Goal: Answer question/provide support

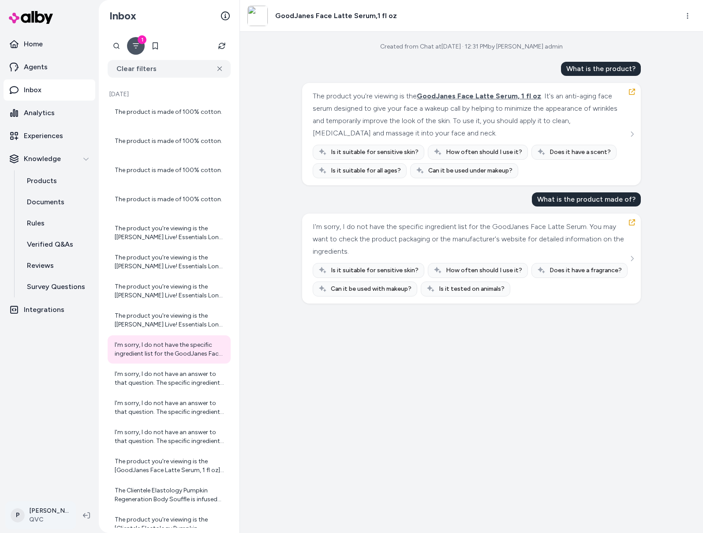
click at [34, 517] on html "Home Agents Inbox Analytics Experiences Knowledge Products Documents Rules Veri…" at bounding box center [351, 266] width 703 height 533
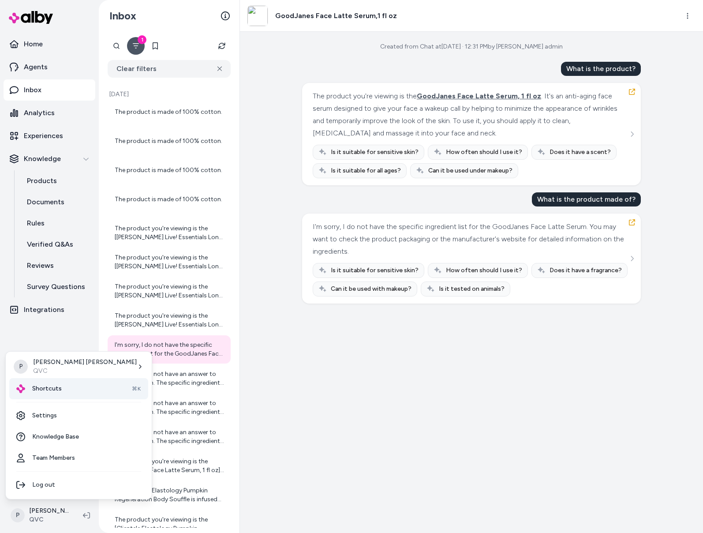
click at [37, 386] on span "Shortcuts" at bounding box center [47, 388] width 30 height 9
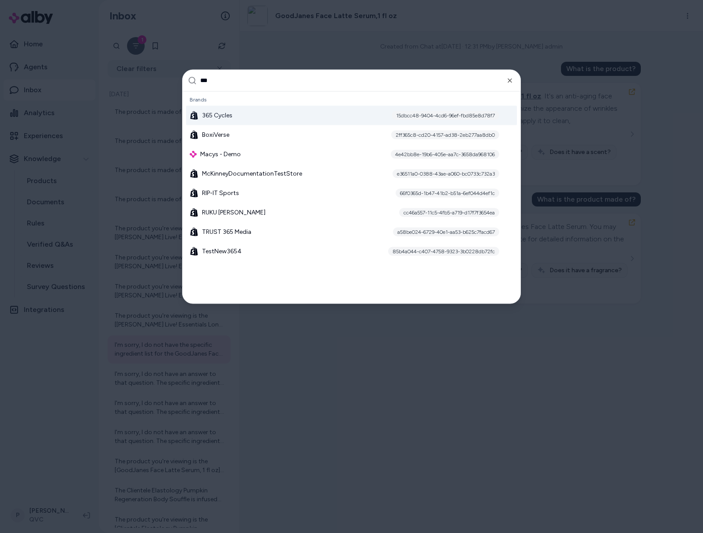
type input "***"
click at [227, 118] on span "365 Cycles" at bounding box center [217, 115] width 30 height 9
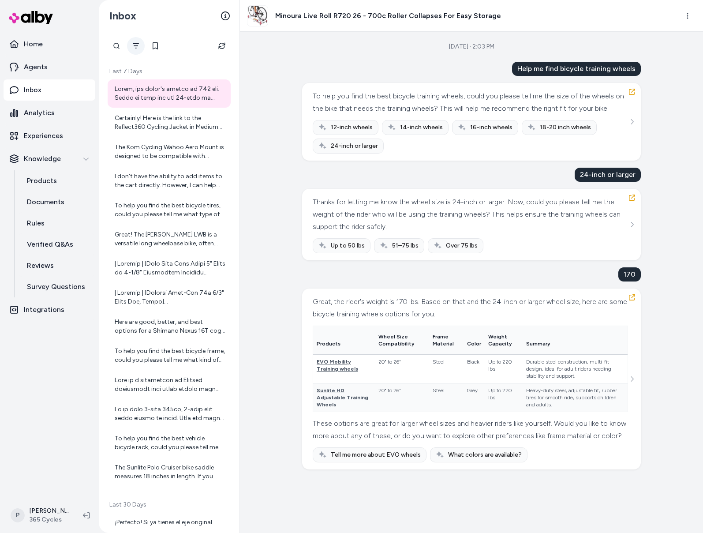
click at [138, 48] on icon "Filter" at bounding box center [135, 45] width 7 height 7
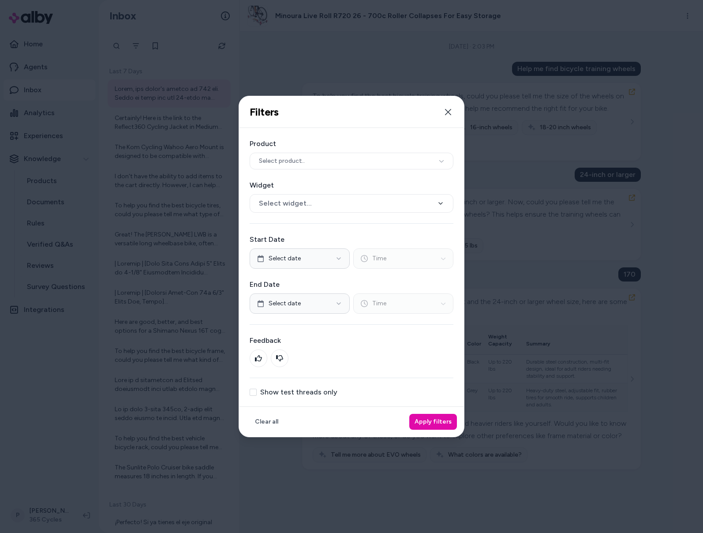
click at [269, 396] on label "Show test threads only" at bounding box center [298, 391] width 77 height 7
click at [257, 396] on button "Show test threads only" at bounding box center [253, 391] width 7 height 7
drag, startPoint x: 426, startPoint y: 418, endPoint x: 421, endPoint y: 416, distance: 6.1
click at [426, 418] on button "Apply filters" at bounding box center [433, 422] width 48 height 16
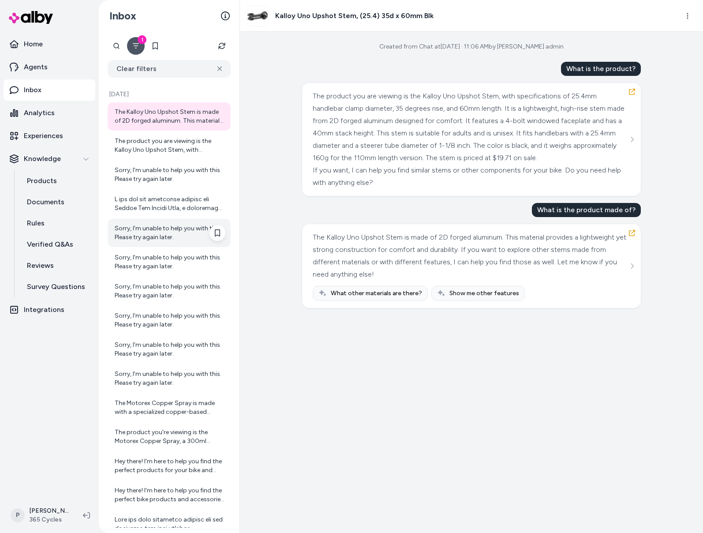
click at [174, 237] on div "Sorry, I'm unable to help you with this. Please try again later." at bounding box center [170, 233] width 111 height 18
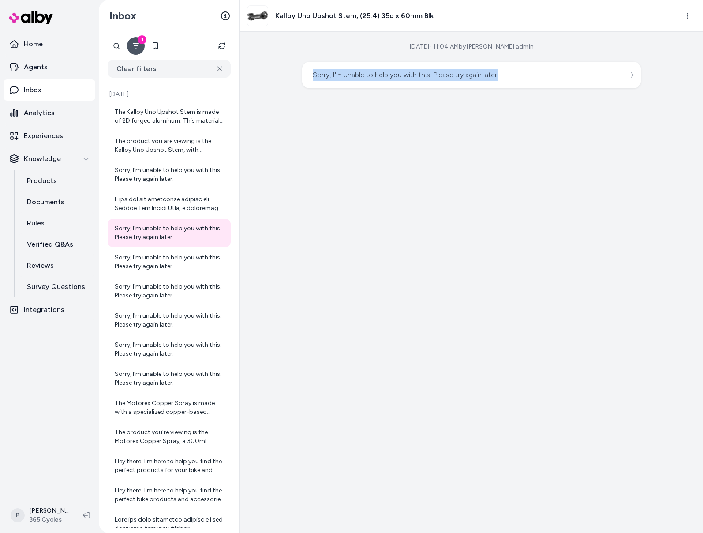
drag, startPoint x: 503, startPoint y: 77, endPoint x: 312, endPoint y: 77, distance: 190.9
click at [312, 77] on div "Sorry, I'm unable to help you with this. Please try again later." at bounding box center [471, 75] width 339 height 26
copy div "Sorry, I'm unable to help you with this. Please try again later."
click at [135, 264] on div "Sorry, I'm unable to help you with this. Please try again later." at bounding box center [170, 262] width 111 height 18
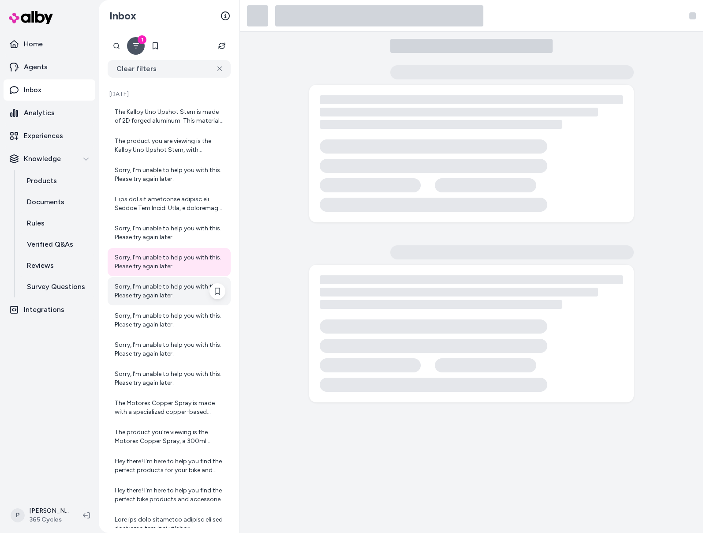
click at [143, 286] on div "Sorry, I'm unable to help you with this. Please try again later." at bounding box center [170, 291] width 111 height 18
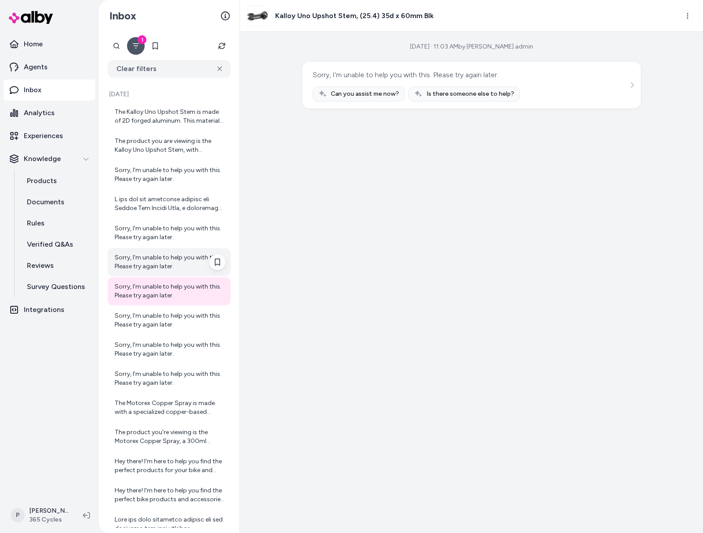
click at [141, 261] on div "Sorry, I'm unable to help you with this. Please try again later." at bounding box center [170, 262] width 111 height 18
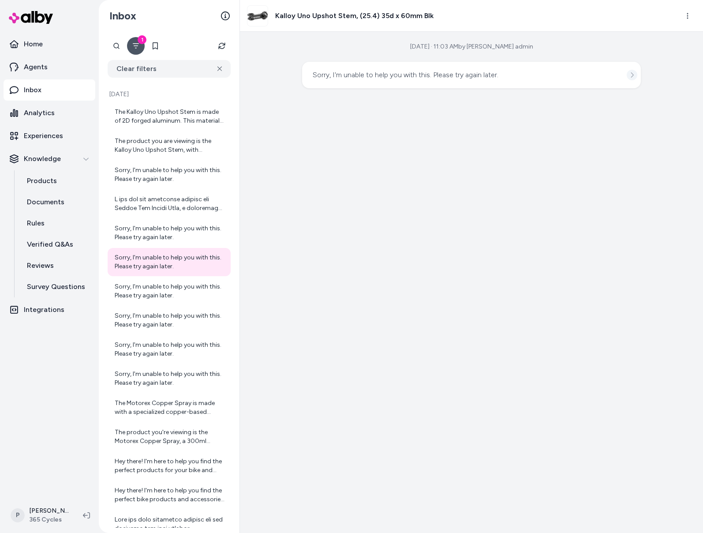
click at [631, 74] on icon "See more" at bounding box center [632, 75] width 6 height 6
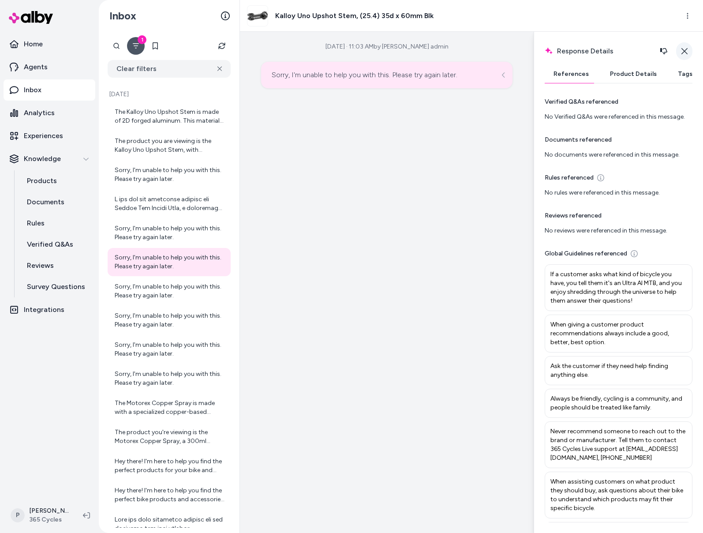
click at [683, 48] on icon "button" at bounding box center [684, 51] width 7 height 7
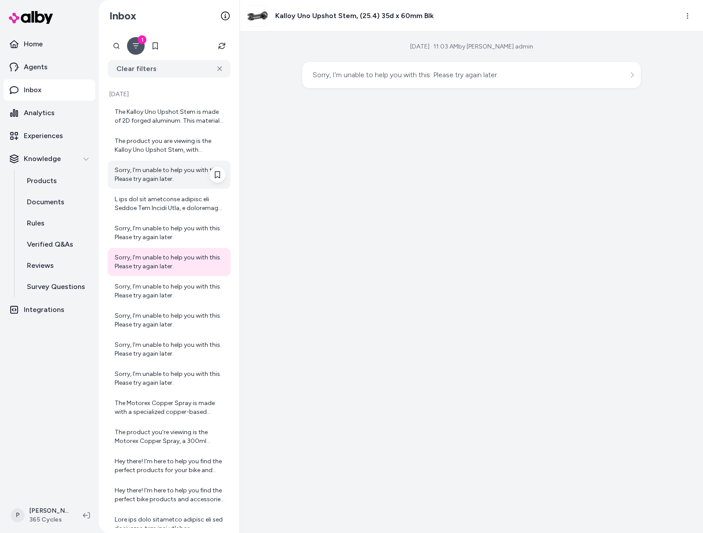
click at [138, 169] on div "Sorry, I'm unable to help you with this. Please try again later." at bounding box center [170, 175] width 111 height 18
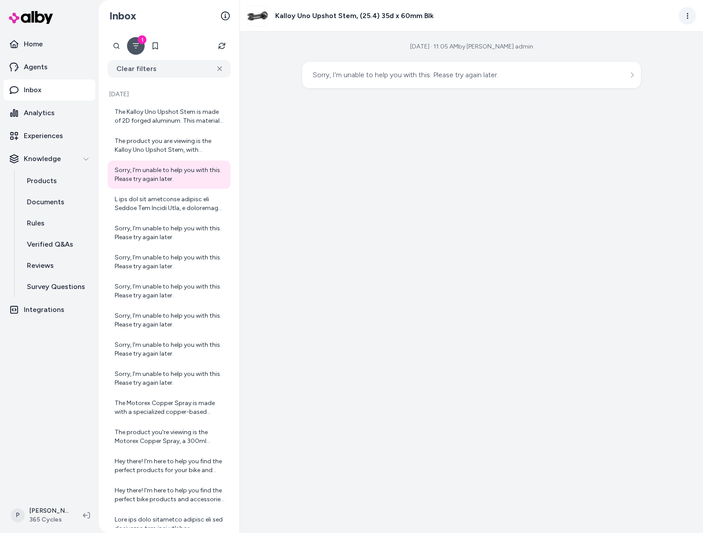
click at [690, 19] on html "Home Agents Inbox Analytics Experiences Knowledge Products Documents Rules Veri…" at bounding box center [351, 266] width 703 height 533
click at [655, 79] on link "View in LangFuse" at bounding box center [648, 84] width 95 height 16
click at [413, 132] on div "Oct 02, 2025 · 11:05 AM by alby qa admin Sorry, I'm unable to help you with thi…" at bounding box center [471, 282] width 463 height 501
click at [314, 19] on h3 "Kalloy Uno Upshot Stem, (25.4) 35d x 60mm Blk" at bounding box center [354, 16] width 158 height 11
click at [263, 19] on img at bounding box center [257, 16] width 20 height 20
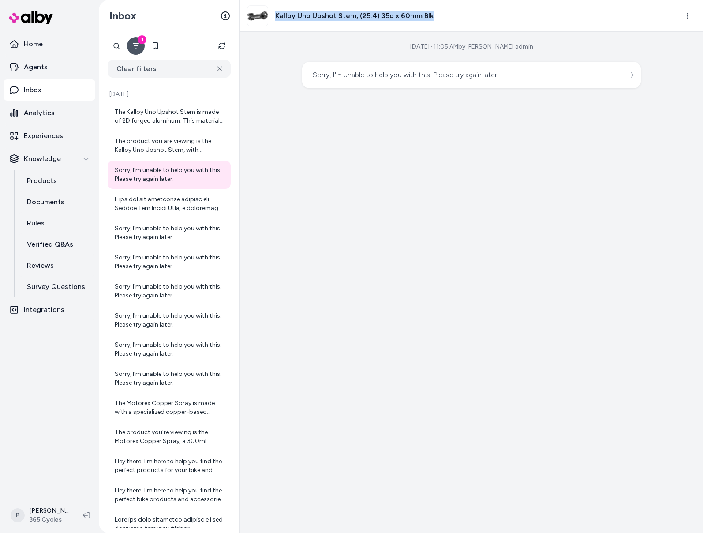
drag, startPoint x: 429, startPoint y: 18, endPoint x: 276, endPoint y: 19, distance: 153.5
click at [276, 19] on div "Kalloy Uno Upshot Stem, (25.4) 35d x 60mm Blk" at bounding box center [459, 15] width 425 height 21
copy h3 "Kalloy Uno Upshot Stem, (25.4) 35d x 60mm Blk"
click at [34, 133] on p "Experiences" at bounding box center [43, 136] width 39 height 11
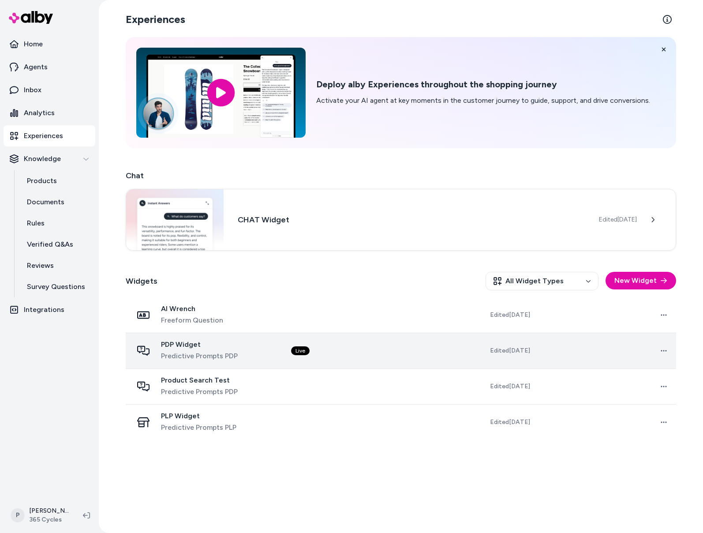
click at [415, 353] on td "Live" at bounding box center [353, 350] width 139 height 36
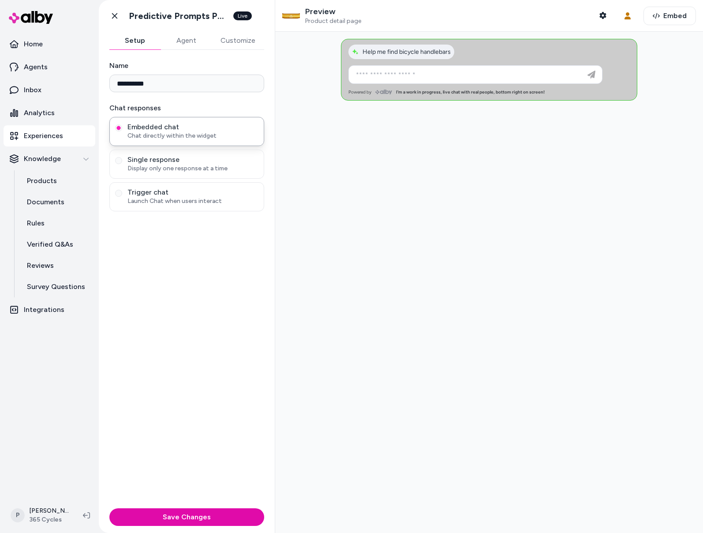
click at [296, 13] on img at bounding box center [291, 16] width 18 height 18
click at [594, 11] on button "Shopper Context" at bounding box center [603, 16] width 18 height 18
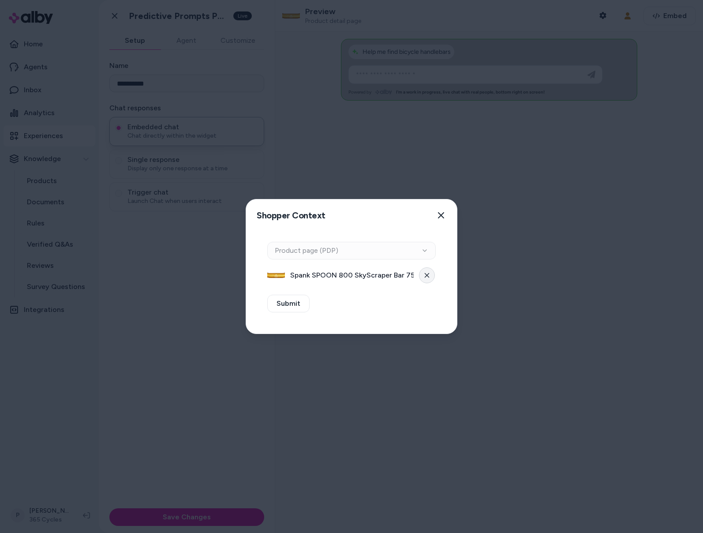
click at [429, 274] on button at bounding box center [427, 275] width 16 height 16
click at [426, 252] on div "Context Type Product page (PDP)" at bounding box center [351, 251] width 168 height 18
click at [420, 272] on button "Select a product" at bounding box center [351, 275] width 168 height 18
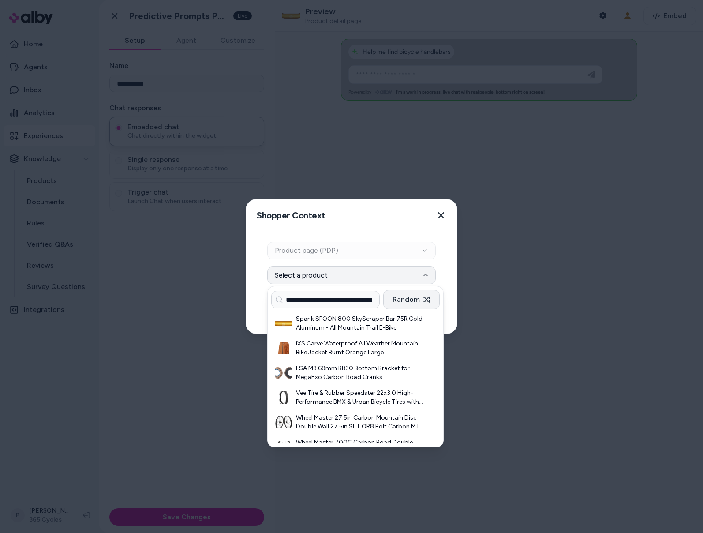
scroll to position [0, 63]
type input "**********"
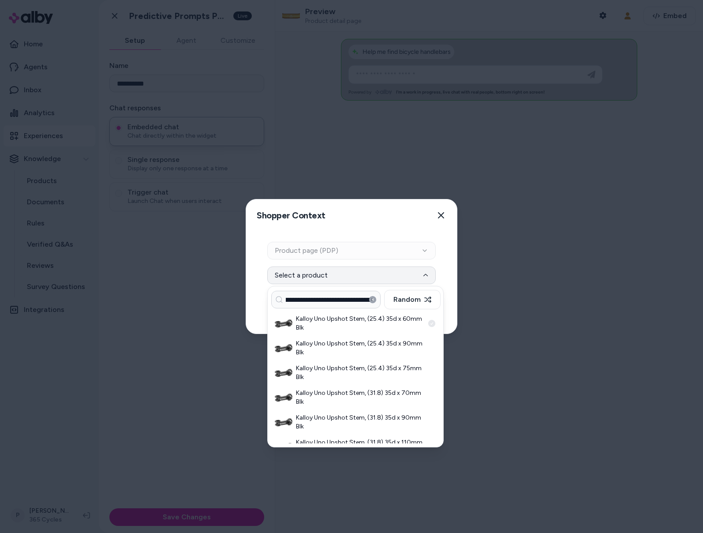
click at [340, 323] on h3 "Kalloy Uno Upshot Stem, (25.4) 35d x 60mm Blk" at bounding box center [360, 323] width 128 height 18
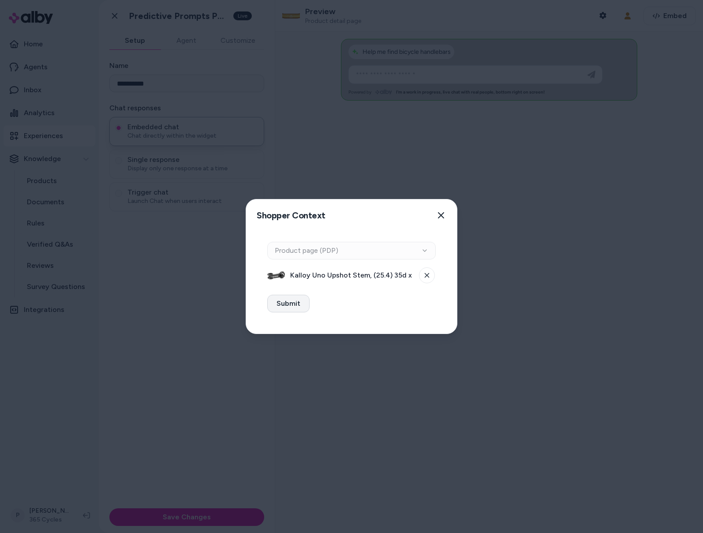
click at [296, 304] on button "Submit" at bounding box center [288, 304] width 42 height 18
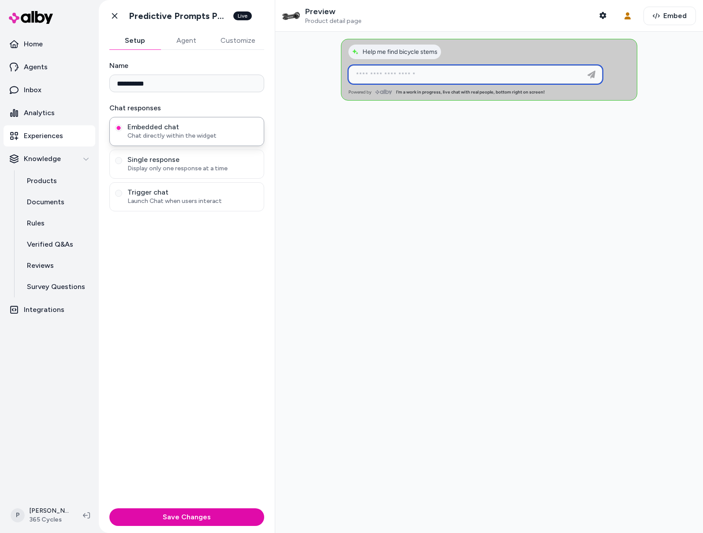
click at [407, 78] on input at bounding box center [467, 74] width 232 height 11
type input "**********"
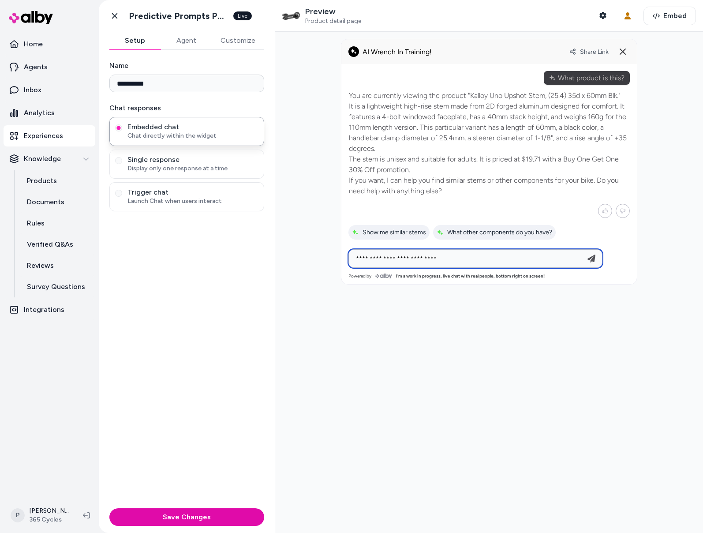
type input "**********"
